Goal: Task Accomplishment & Management: Manage account settings

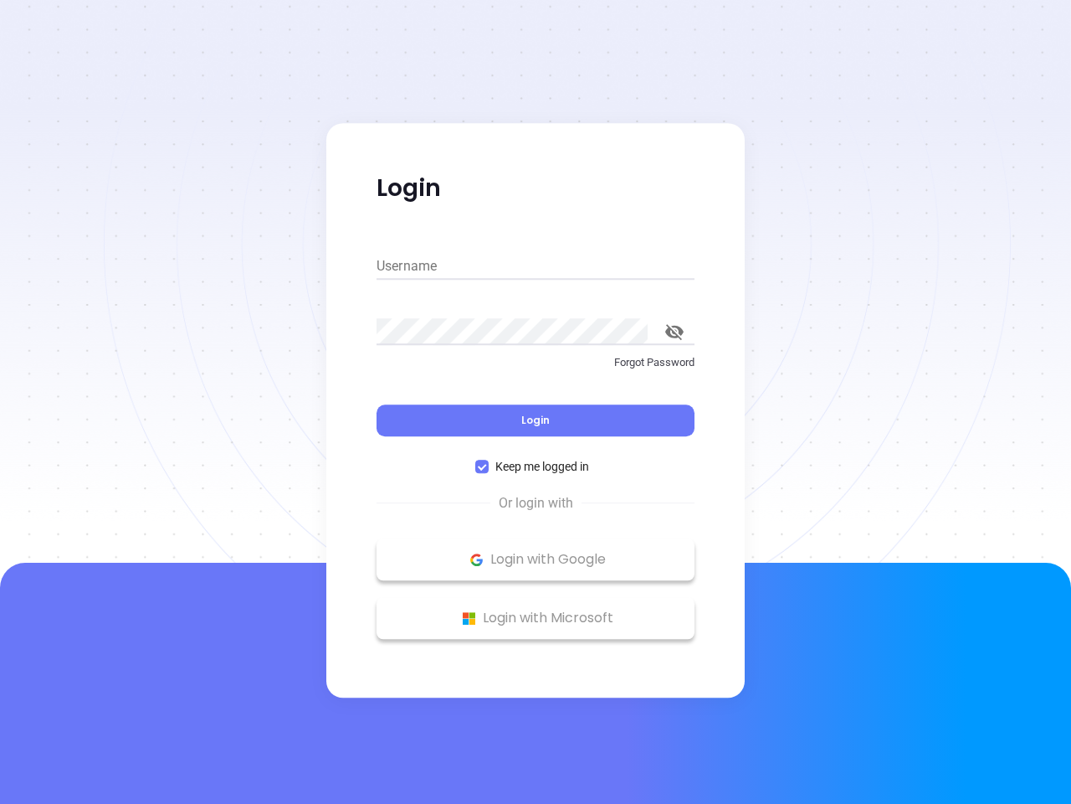
click at [536, 402] on div "Login" at bounding box center [536, 410] width 318 height 52
click at [536, 266] on input "Username" at bounding box center [536, 266] width 318 height 27
click at [675, 331] on icon "toggle password visibility" at bounding box center [675, 332] width 18 height 16
click at [536, 420] on span "Login" at bounding box center [536, 420] width 28 height 14
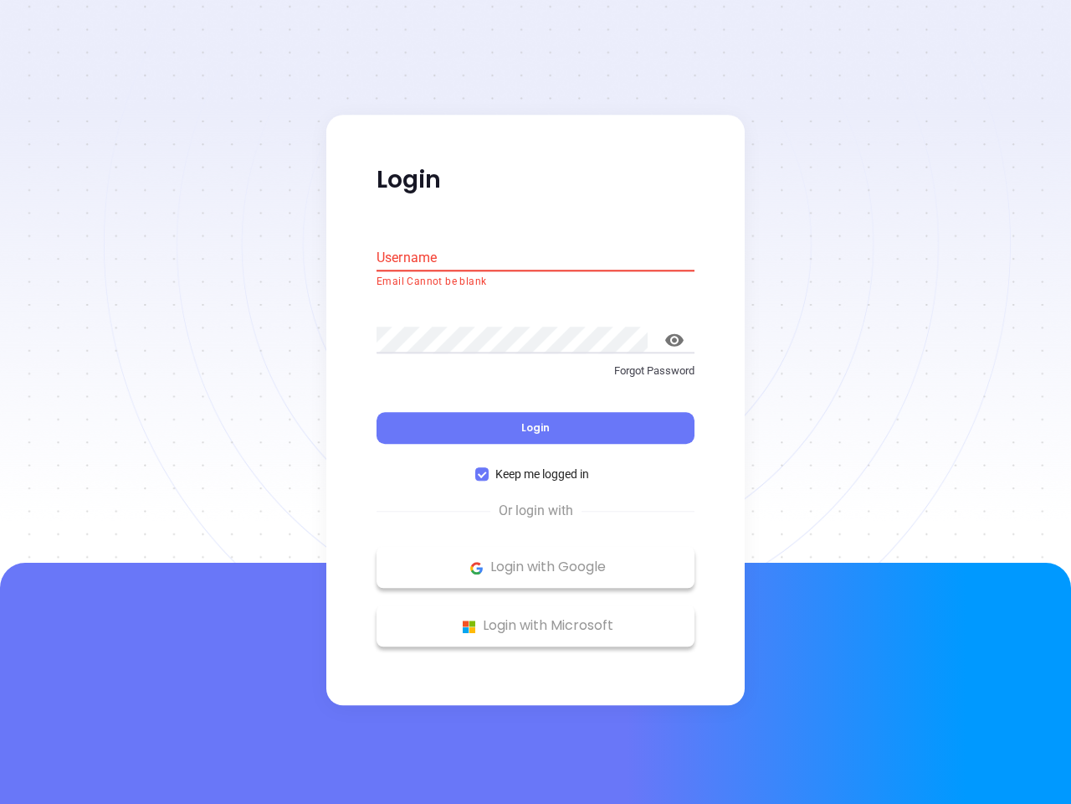
click at [536, 466] on span "Keep me logged in" at bounding box center [542, 474] width 107 height 18
click at [489, 468] on input "Keep me logged in" at bounding box center [481, 474] width 13 height 13
checkbox input "false"
click at [536, 559] on p "Login with Google" at bounding box center [535, 567] width 301 height 25
click at [536, 618] on p "Login with Microsoft" at bounding box center [535, 626] width 301 height 25
